Goal: Task Accomplishment & Management: Complete application form

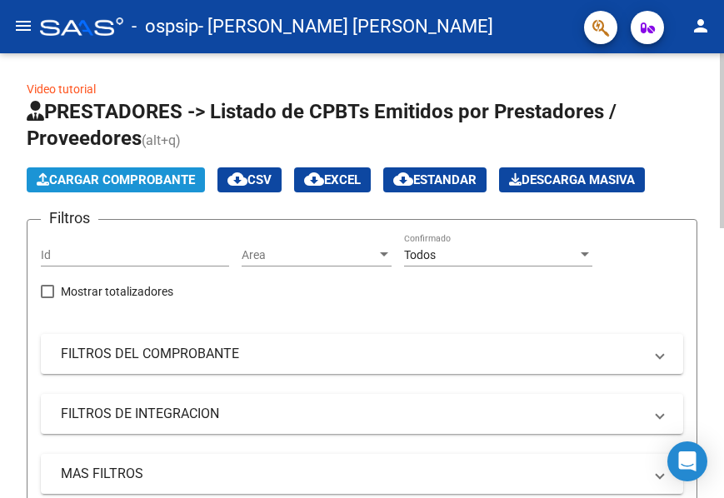
click at [142, 176] on span "Cargar Comprobante" at bounding box center [116, 179] width 158 height 15
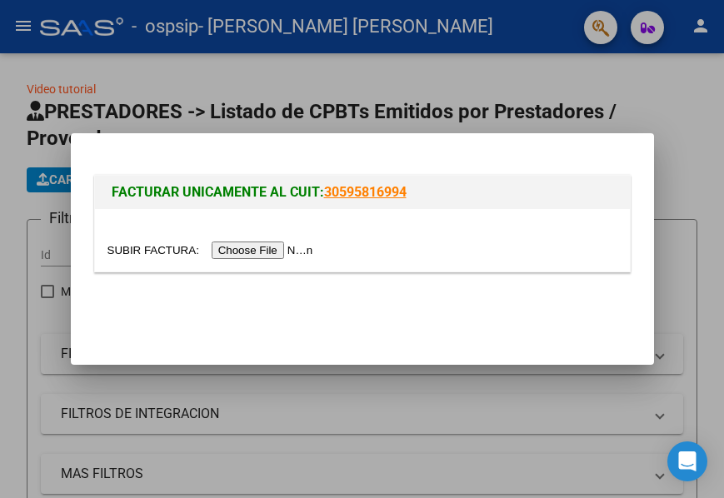
click at [252, 252] on input "file" at bounding box center [212, 250] width 211 height 17
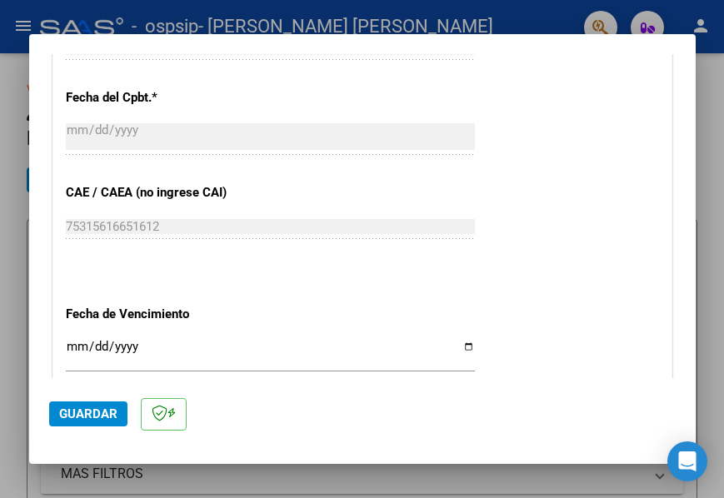
scroll to position [833, 0]
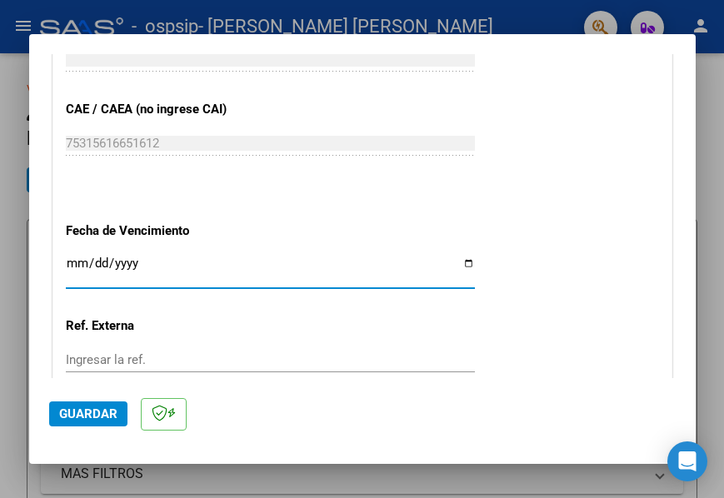
click at [456, 258] on input "Ingresar la fecha" at bounding box center [270, 270] width 409 height 27
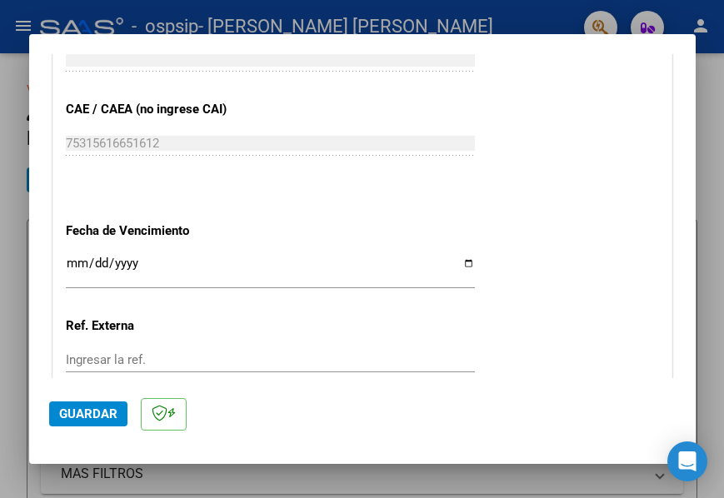
click at [454, 263] on input "Ingresar la fecha" at bounding box center [270, 270] width 409 height 27
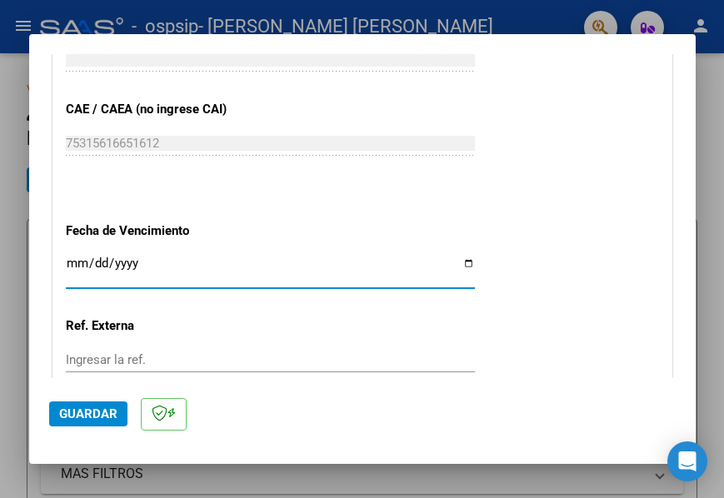
type input "[DATE]"
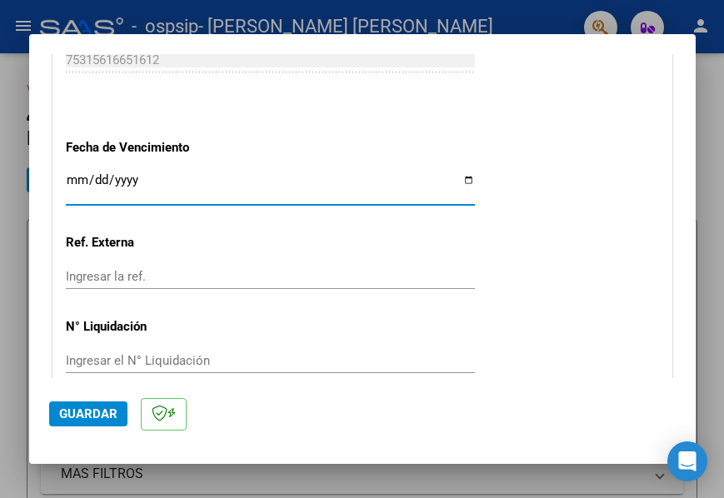
scroll to position [995, 0]
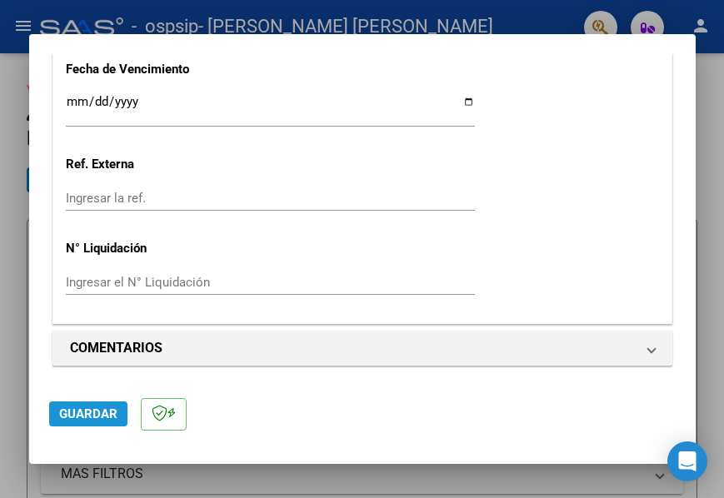
click at [94, 412] on span "Guardar" at bounding box center [88, 414] width 58 height 15
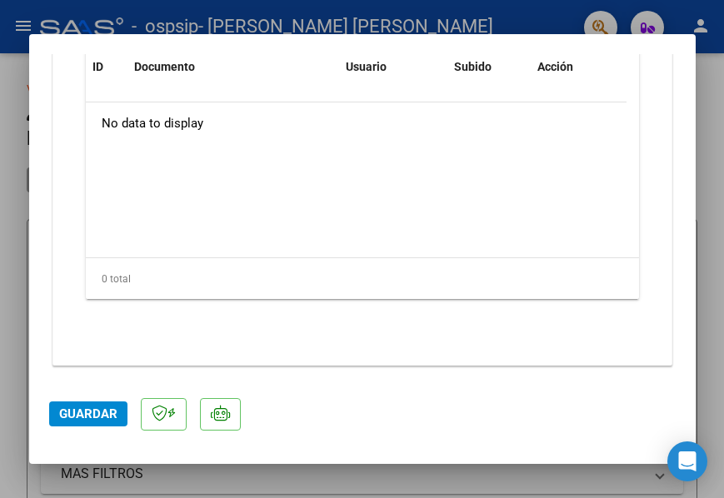
scroll to position [1307, 0]
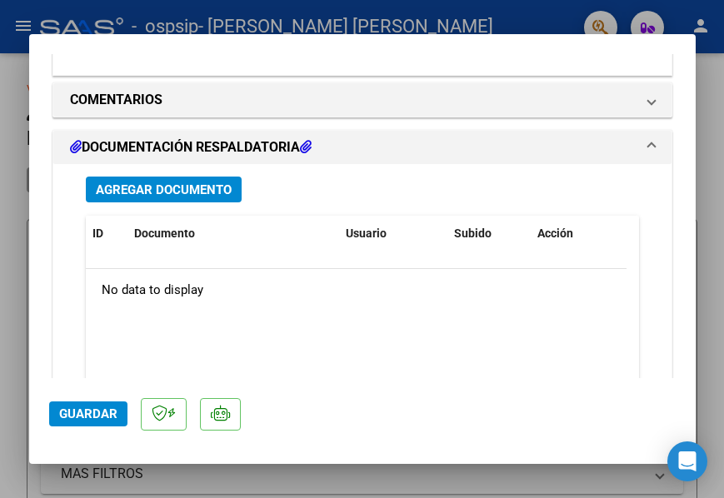
click at [175, 192] on span "Agregar Documento" at bounding box center [164, 189] width 136 height 15
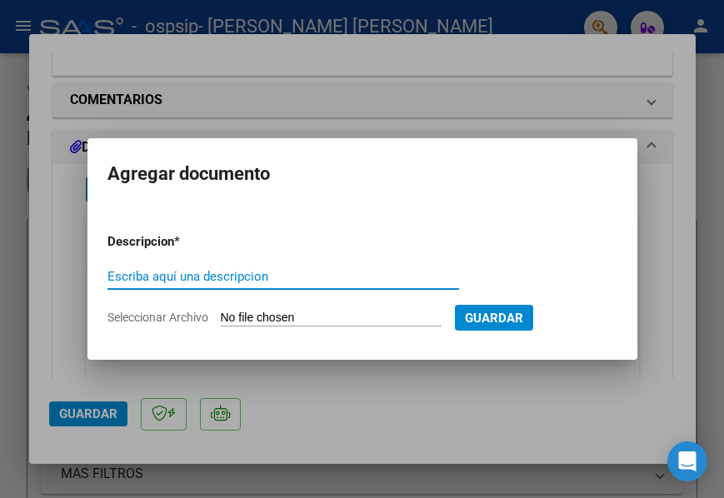
click at [170, 278] on input "Escriba aquí una descripcion" at bounding box center [283, 276] width 352 height 15
type input "PlanillaJulio"
click at [163, 317] on span "Seleccionar Archivo" at bounding box center [157, 317] width 101 height 13
click at [221, 317] on input "Seleccionar Archivo" at bounding box center [331, 319] width 221 height 16
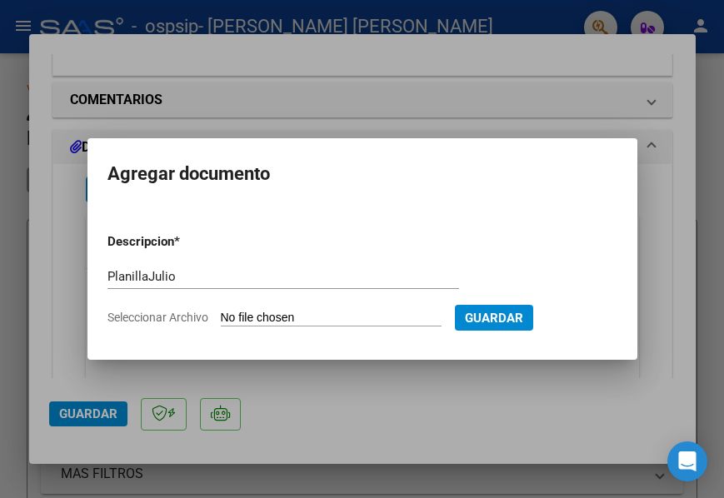
type input "C:\fakepath\PlanVillagraLuciano_6_25.pdf"
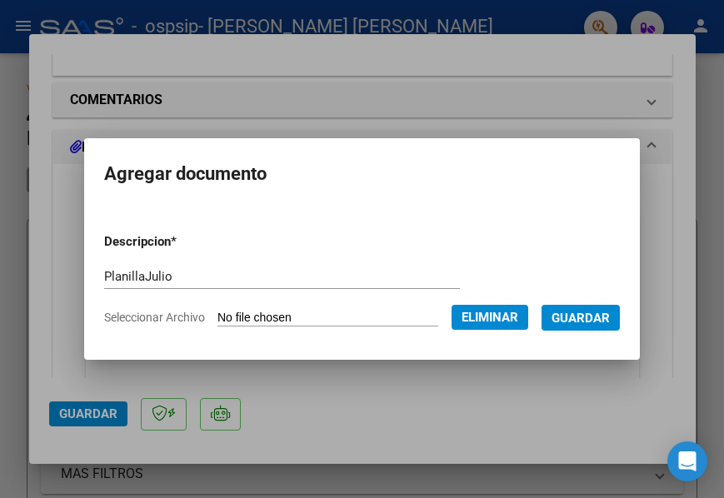
click at [552, 326] on span "Guardar" at bounding box center [581, 318] width 58 height 15
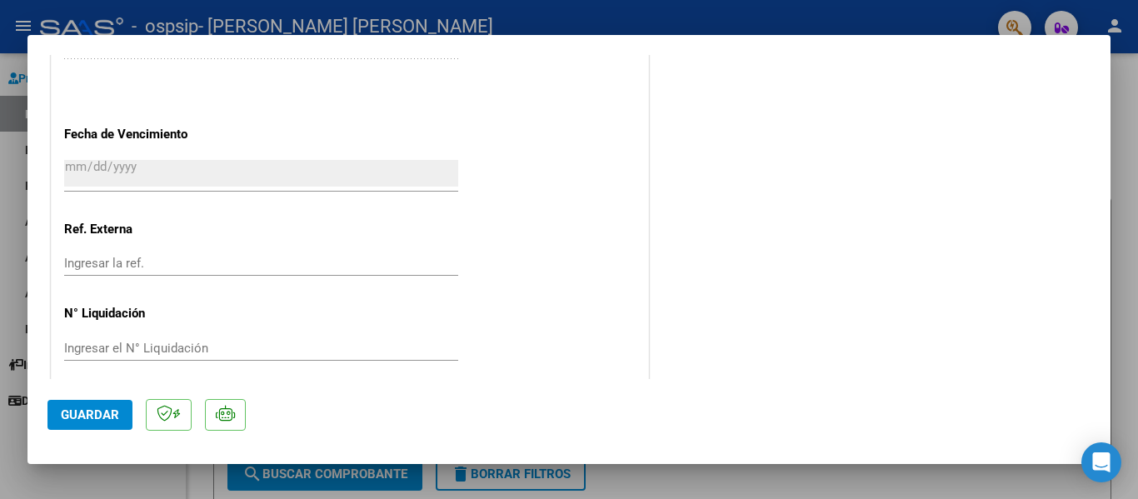
scroll to position [1007, 0]
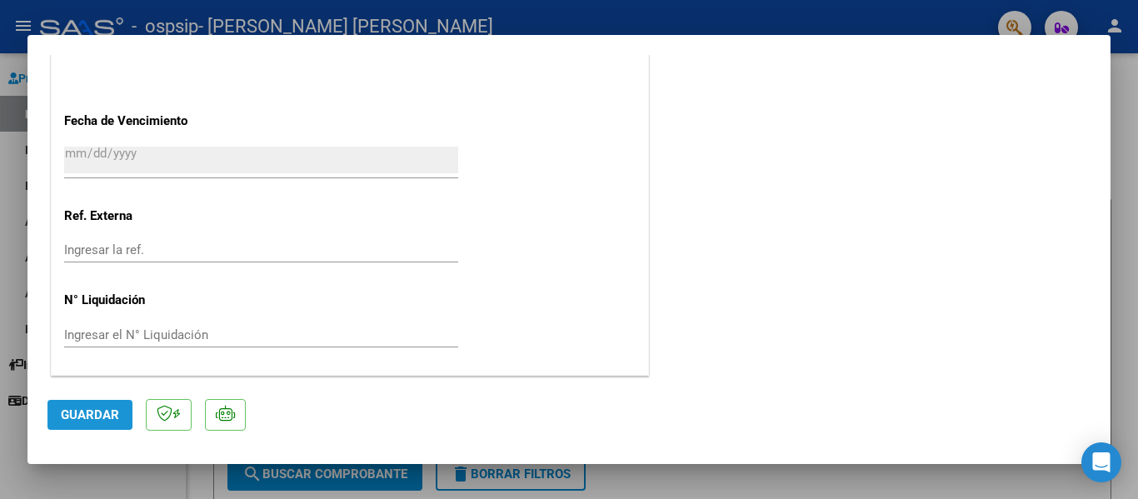
drag, startPoint x: 108, startPoint y: 416, endPoint x: 137, endPoint y: 397, distance: 33.7
click at [109, 416] on span "Guardar" at bounding box center [90, 414] width 58 height 15
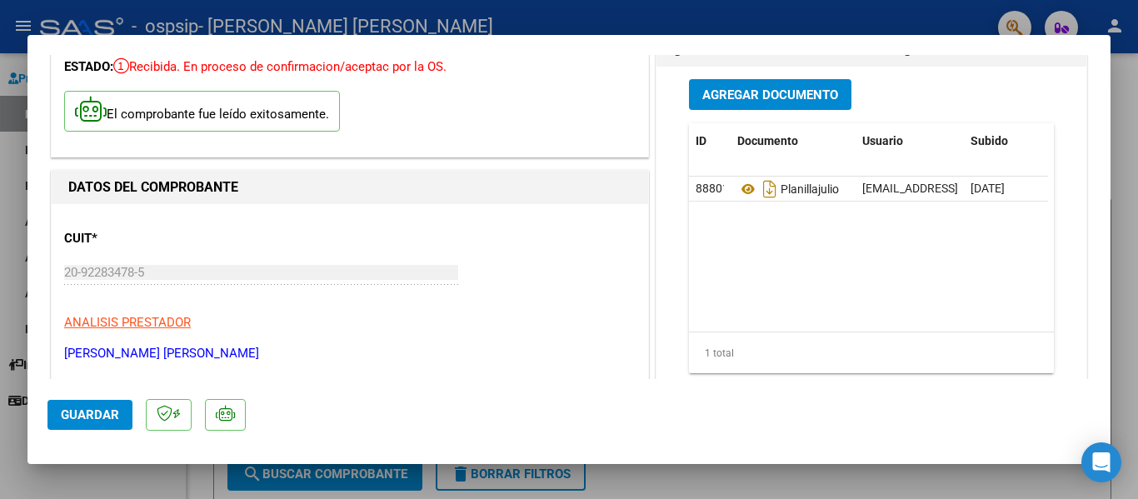
scroll to position [90, 0]
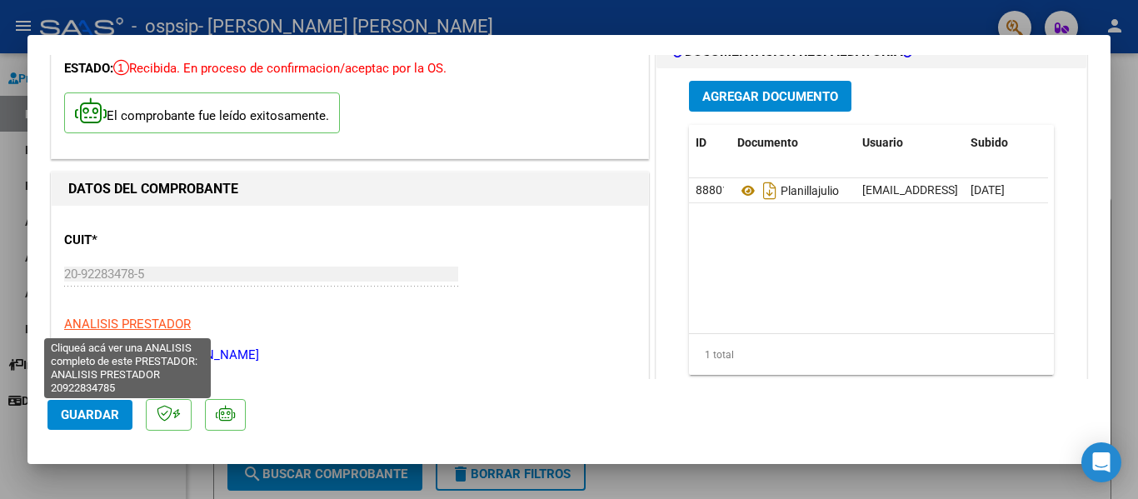
click at [102, 318] on span "ANALISIS PRESTADOR" at bounding box center [127, 324] width 127 height 15
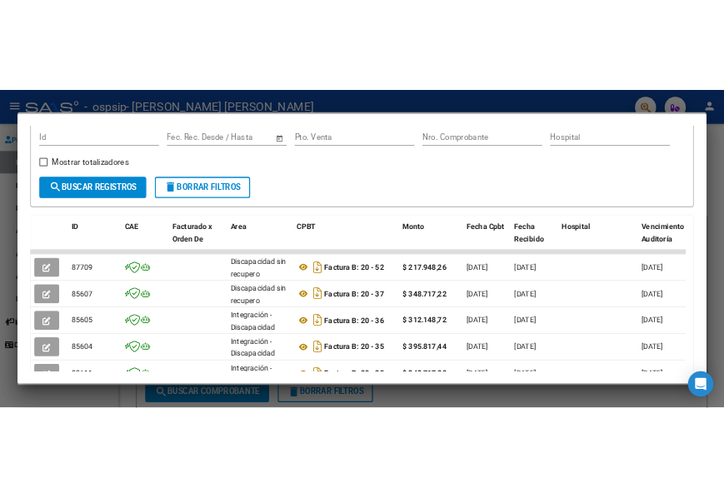
scroll to position [0, 0]
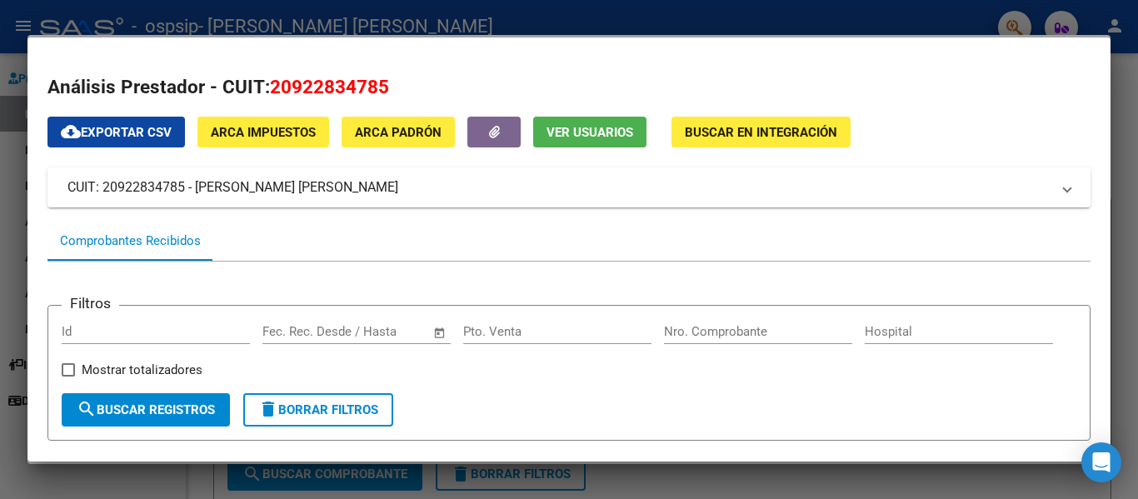
drag, startPoint x: 837, startPoint y: 13, endPoint x: 722, endPoint y: 42, distance: 118.6
click at [723, 14] on div at bounding box center [569, 249] width 1138 height 499
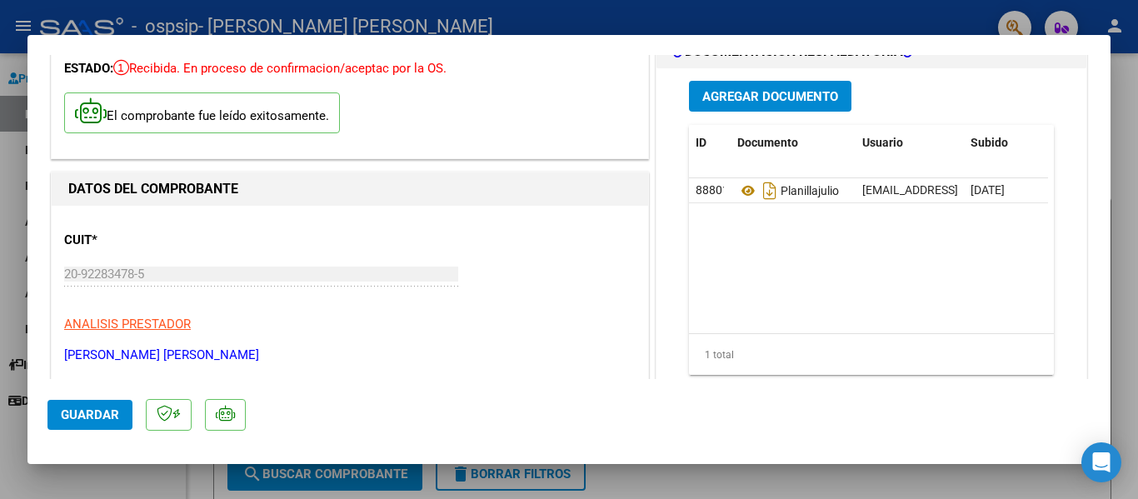
click at [723, 199] on div at bounding box center [569, 249] width 1138 height 499
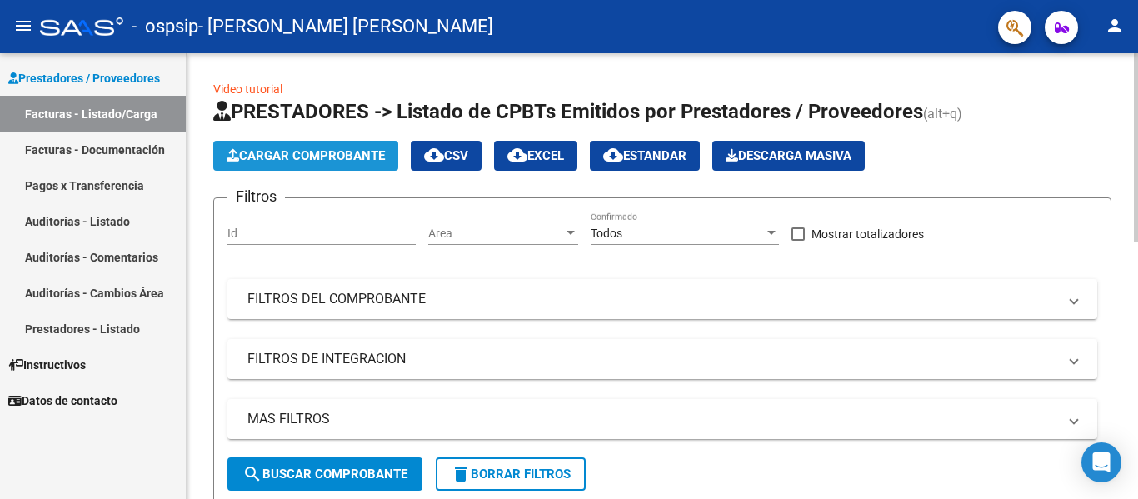
click at [304, 152] on span "Cargar Comprobante" at bounding box center [306, 155] width 158 height 15
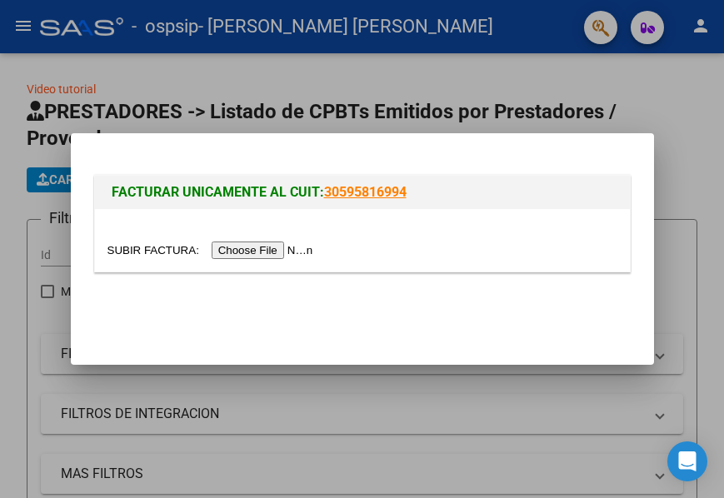
click at [248, 247] on input "file" at bounding box center [212, 250] width 211 height 17
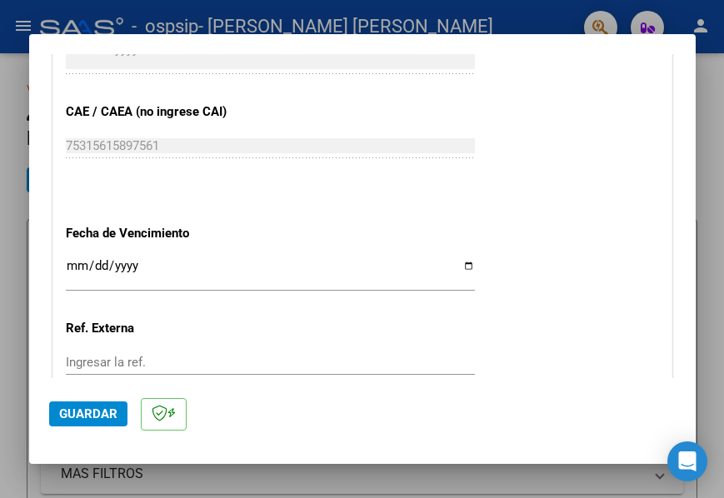
scroll to position [833, 0]
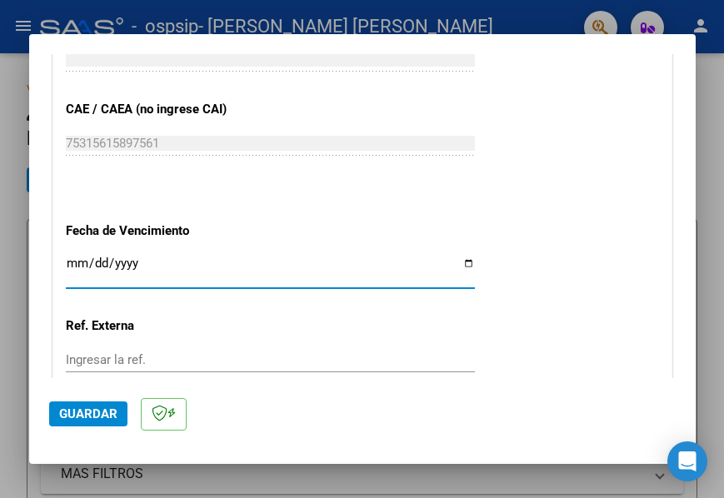
click at [461, 263] on input "Ingresar la fecha" at bounding box center [270, 270] width 409 height 27
type input "[DATE]"
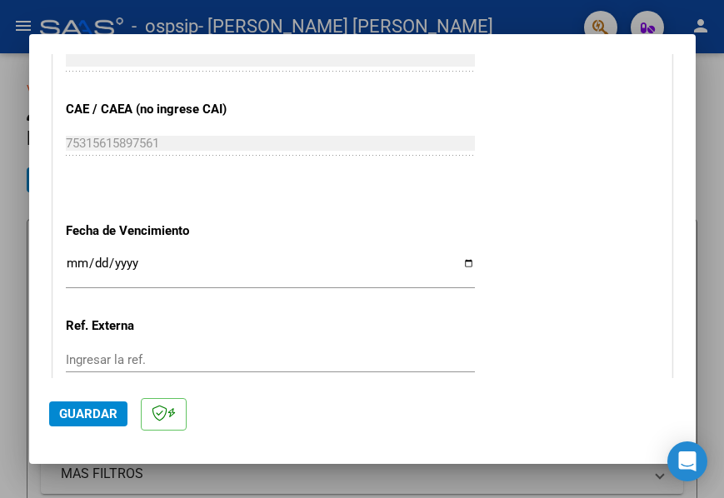
scroll to position [995, 0]
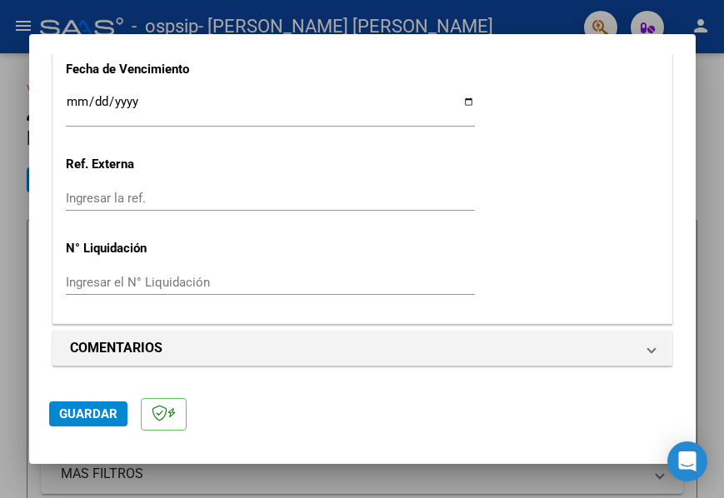
click at [97, 414] on span "Guardar" at bounding box center [88, 414] width 58 height 15
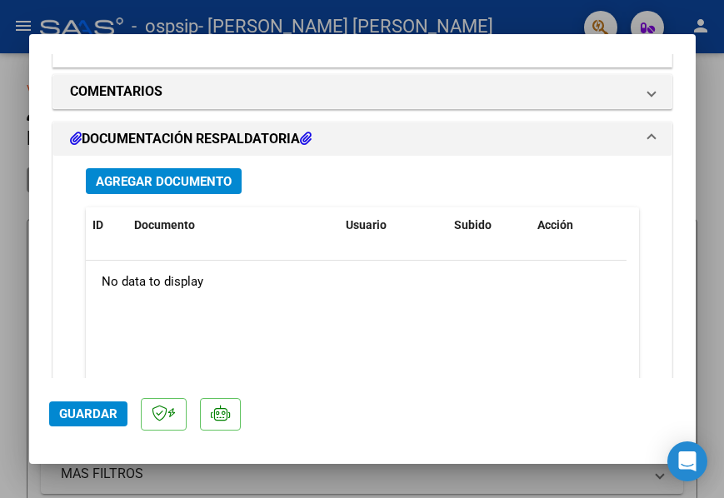
scroll to position [1333, 0]
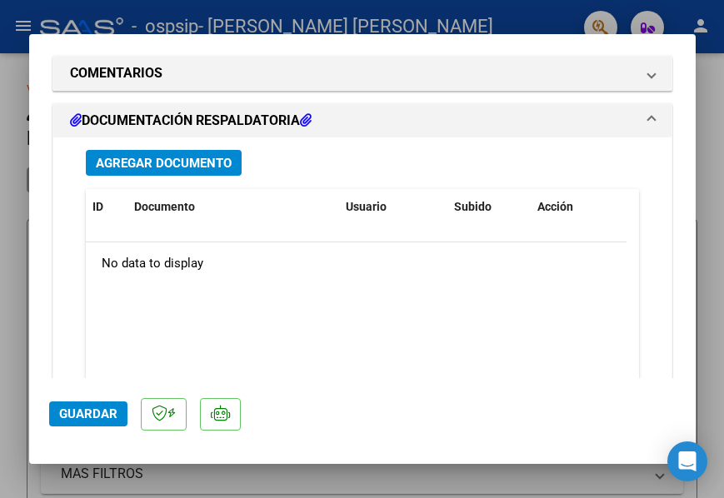
click at [179, 165] on span "Agregar Documento" at bounding box center [164, 163] width 136 height 15
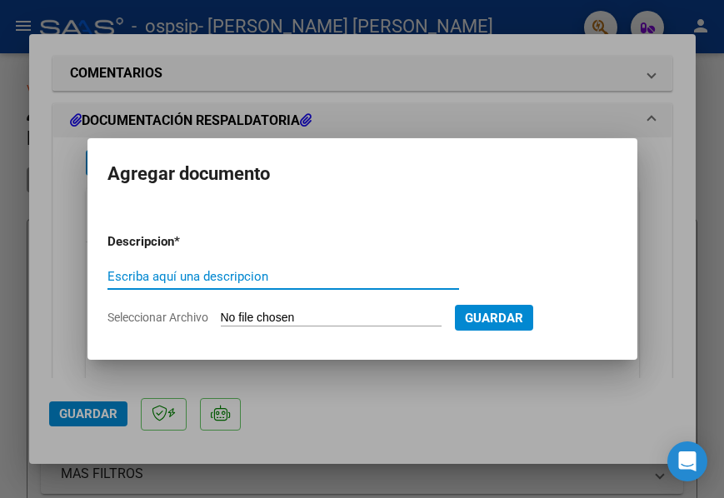
click at [150, 276] on input "Escriba aquí una descripcion" at bounding box center [283, 276] width 352 height 15
type input "PlanillaJulio"
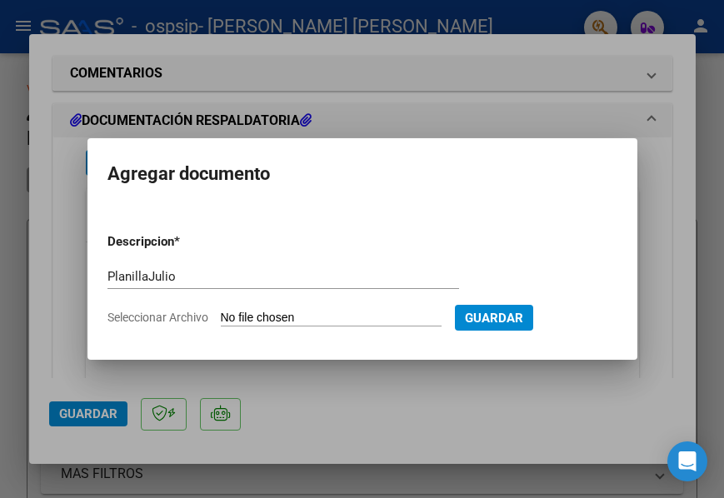
click at [167, 308] on form "Descripcion * PlanillaJulio Escriba aquí una descripcion Seleccionar Archivo Gu…" at bounding box center [362, 279] width 510 height 119
click at [184, 314] on span "Seleccionar Archivo" at bounding box center [157, 317] width 101 height 13
click at [221, 314] on input "Seleccionar Archivo" at bounding box center [331, 319] width 221 height 16
type input "C:\fakepath\PlanVillagraLuciano_6_25.pdf"
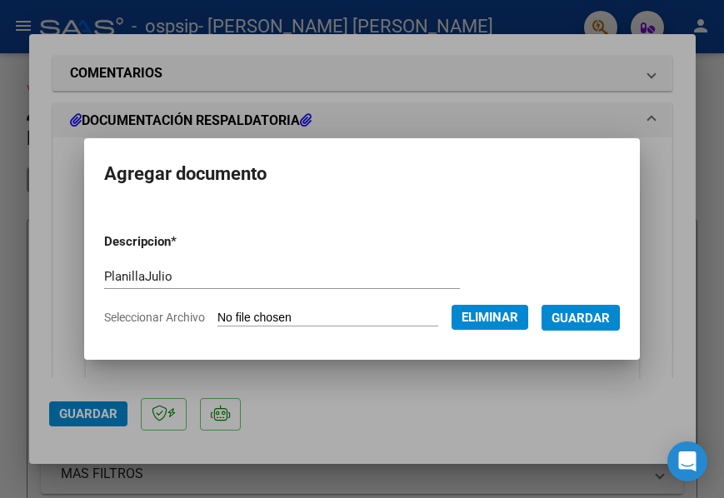
click at [500, 310] on span "Eliminar" at bounding box center [490, 317] width 57 height 15
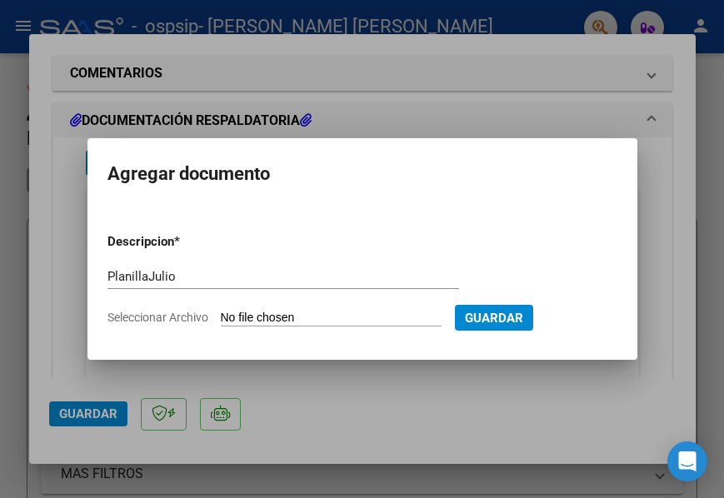
click at [672, 149] on div at bounding box center [362, 249] width 724 height 498
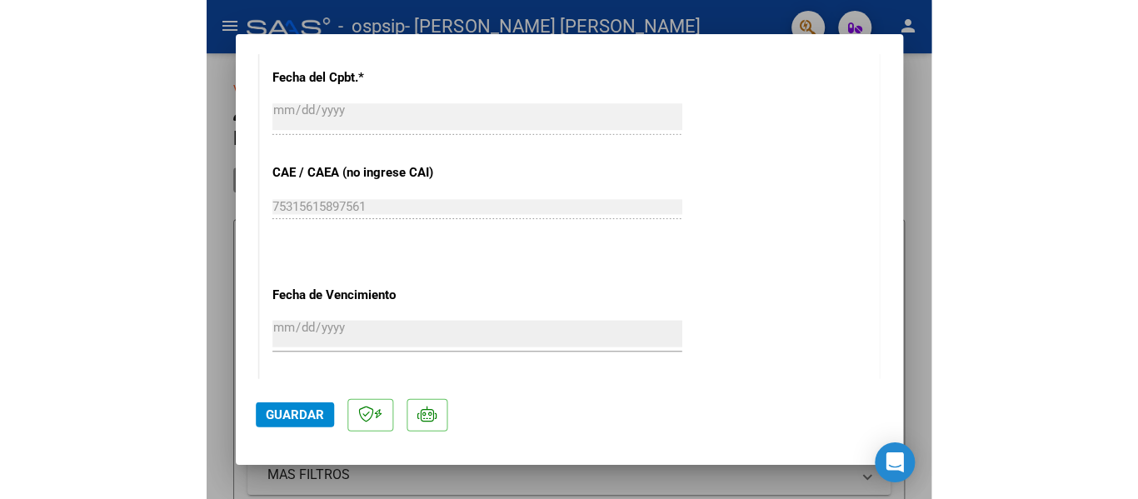
scroll to position [583, 0]
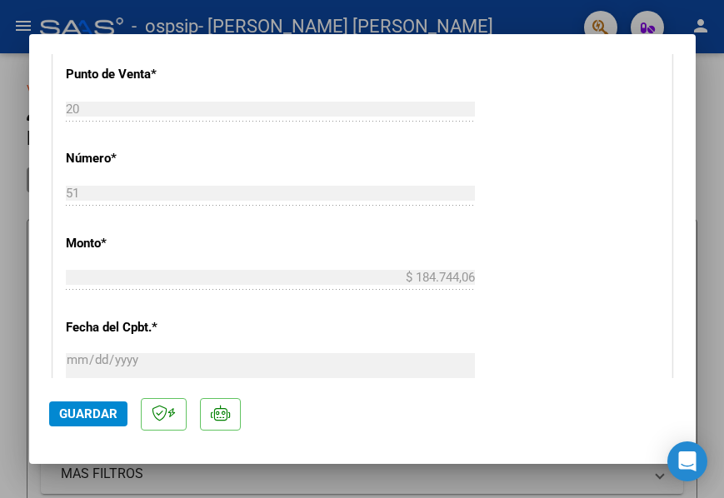
click at [77, 417] on span "Guardar" at bounding box center [88, 414] width 58 height 15
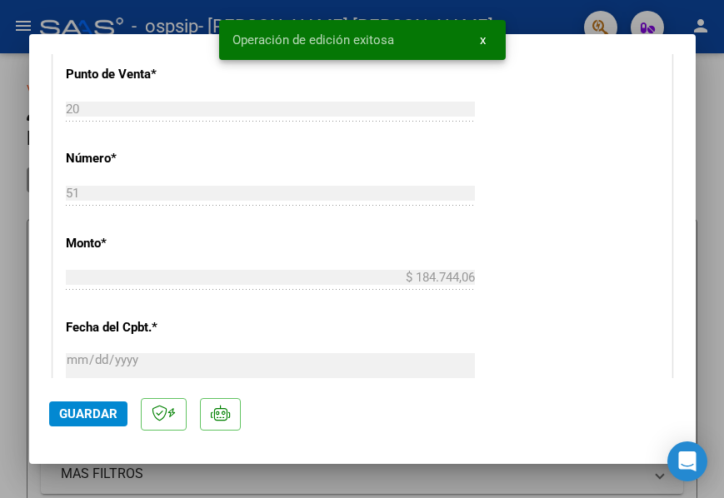
click at [710, 115] on div at bounding box center [362, 249] width 724 height 498
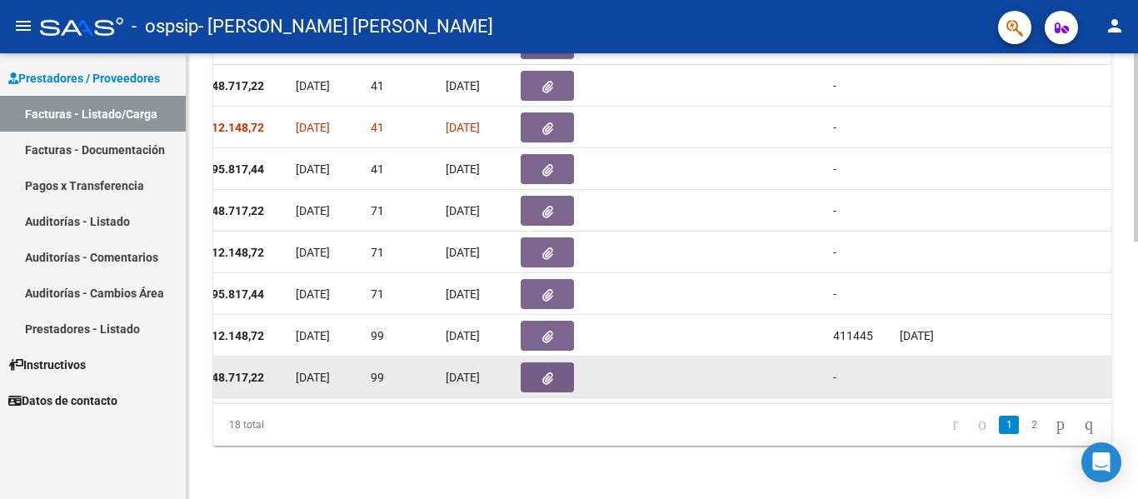
scroll to position [0, 788]
